Goal: Task Accomplishment & Management: Complete application form

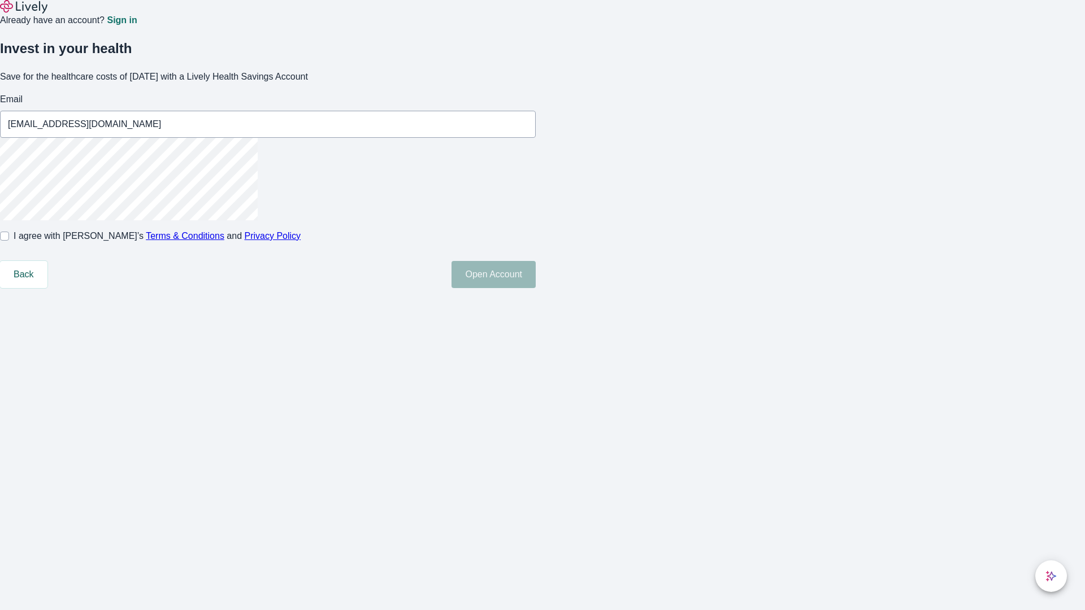
click at [9, 241] on input "I agree with Lively’s Terms & Conditions and Privacy Policy" at bounding box center [4, 236] width 9 height 9
checkbox input "true"
click at [536, 288] on button "Open Account" at bounding box center [493, 274] width 84 height 27
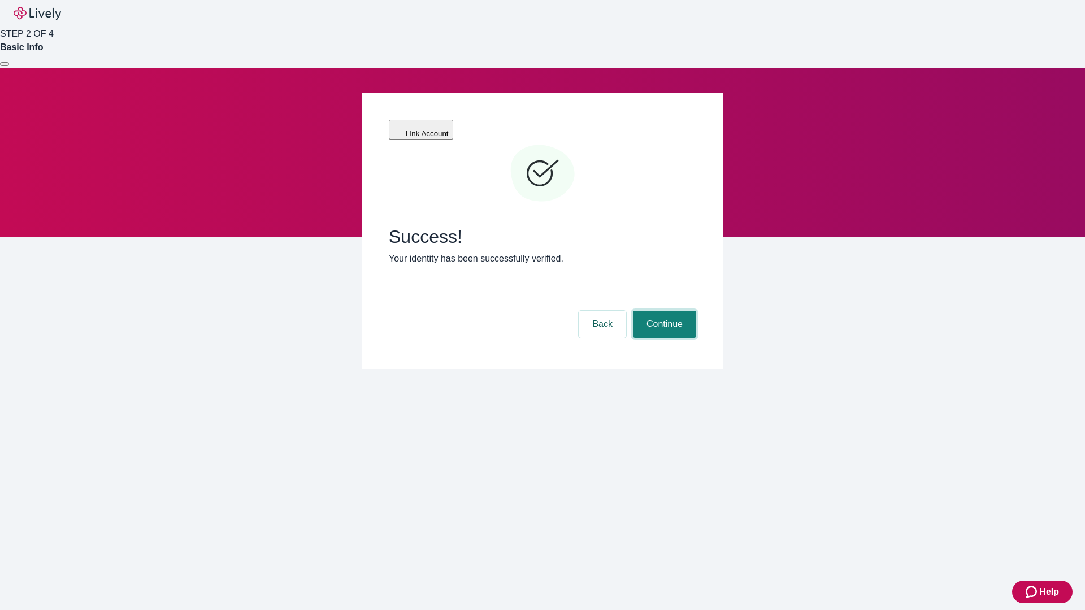
click at [663, 311] on button "Continue" at bounding box center [664, 324] width 63 height 27
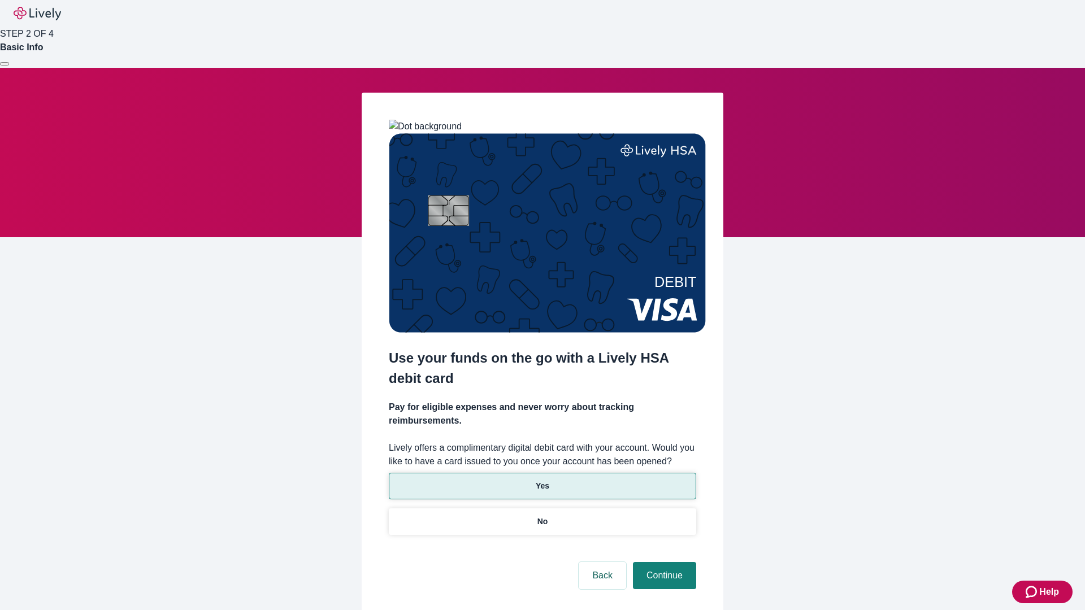
click at [542, 480] on p "Yes" at bounding box center [543, 486] width 14 height 12
click at [663, 562] on button "Continue" at bounding box center [664, 575] width 63 height 27
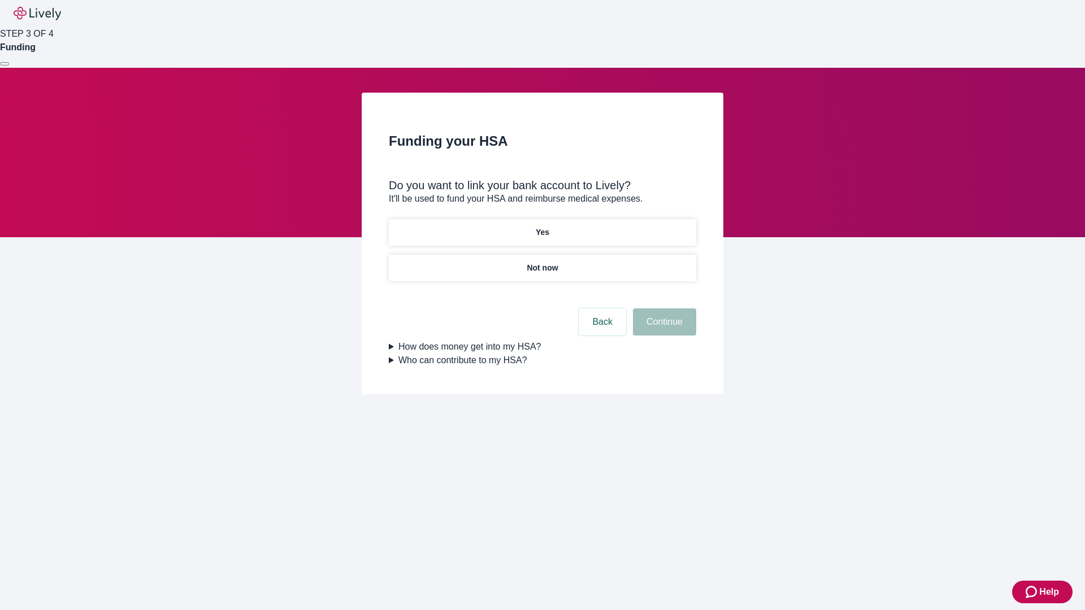
click at [542, 262] on p "Not now" at bounding box center [542, 268] width 31 height 12
click at [663, 329] on button "Continue" at bounding box center [664, 321] width 63 height 27
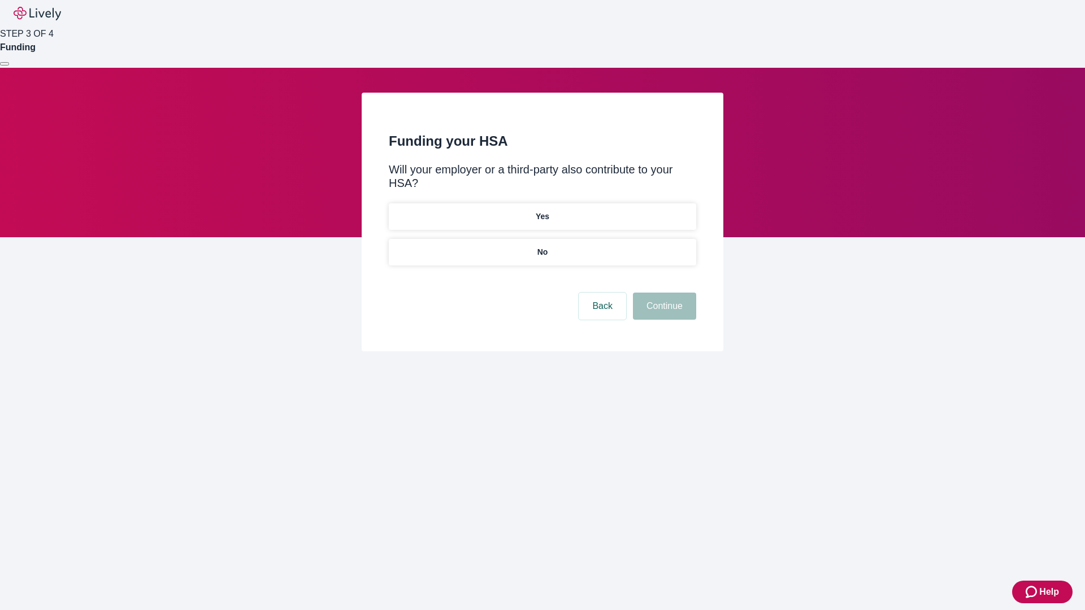
click at [542, 246] on p "No" at bounding box center [542, 252] width 11 height 12
click at [663, 293] on button "Continue" at bounding box center [664, 306] width 63 height 27
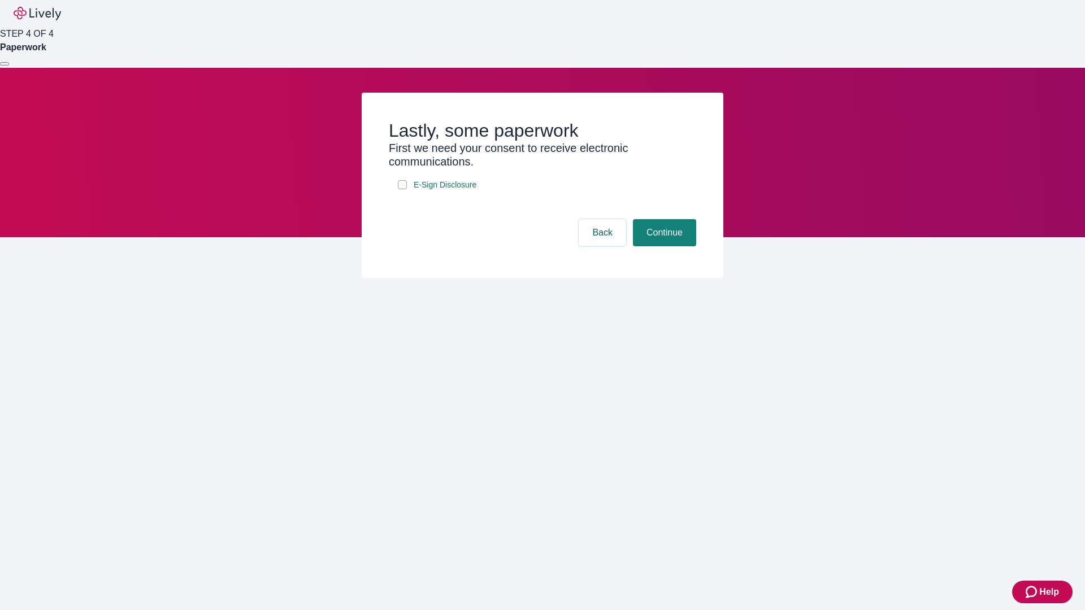
click at [402, 189] on input "E-Sign Disclosure" at bounding box center [402, 184] width 9 height 9
checkbox input "true"
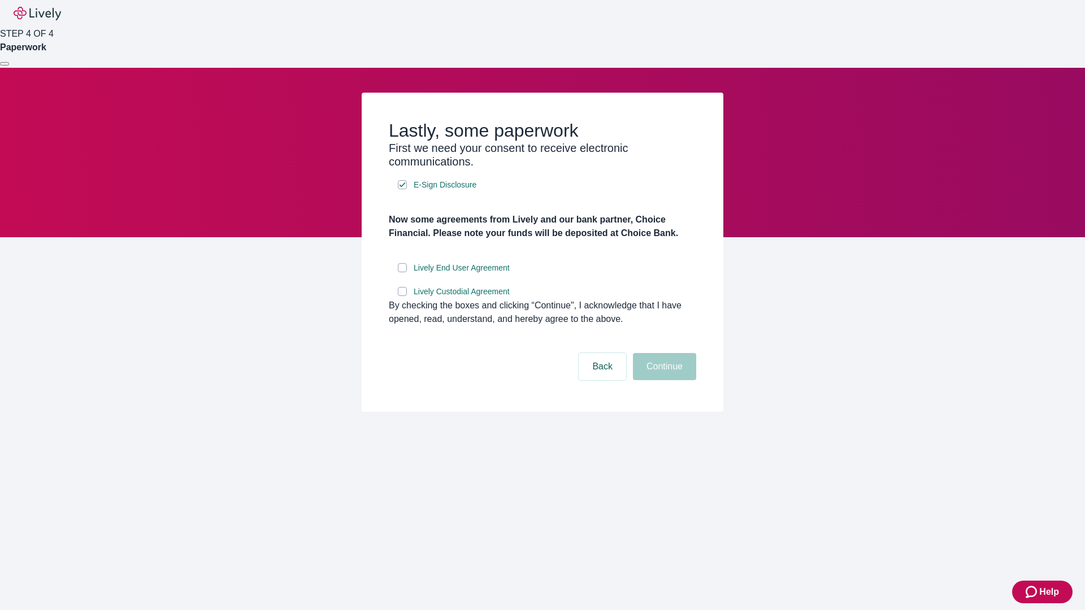
click at [402, 272] on input "Lively End User Agreement" at bounding box center [402, 267] width 9 height 9
checkbox input "true"
click at [402, 296] on input "Lively Custodial Agreement" at bounding box center [402, 291] width 9 height 9
checkbox input "true"
click at [663, 380] on button "Continue" at bounding box center [664, 366] width 63 height 27
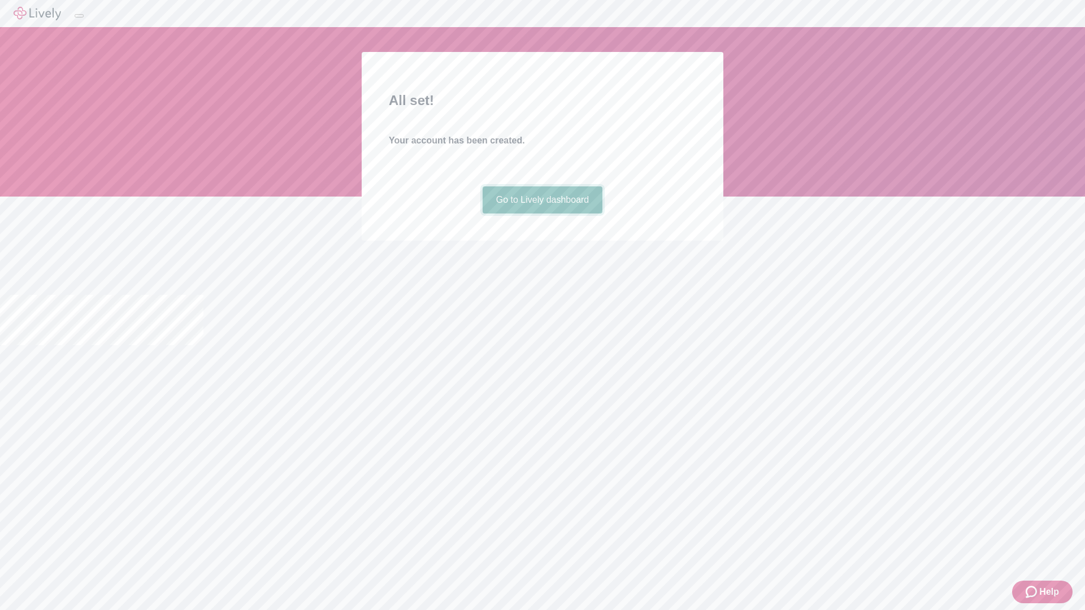
click at [542, 214] on link "Go to Lively dashboard" at bounding box center [542, 199] width 120 height 27
